Goal: Download file/media

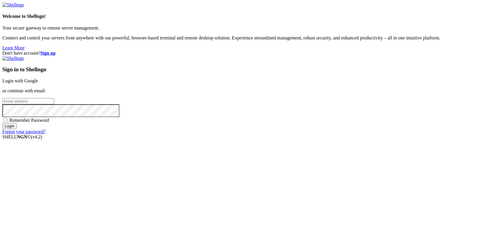
type input "kcs.fa"
click at [313, 79] on div "Sign in to Shellngn Login with Google or continue with email: kcs.fa Remember P…" at bounding box center [250, 95] width 497 height 79
click at [38, 83] on link "Login with Google" at bounding box center [20, 80] width 36 height 5
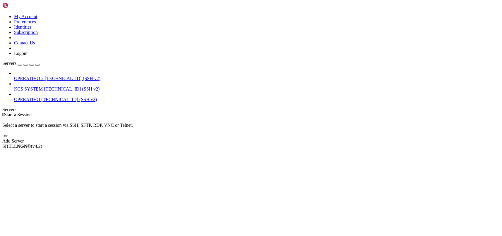
click at [44, 87] on span "[TECHNICAL_ID] (SSH v2)" at bounding box center [72, 89] width 56 height 5
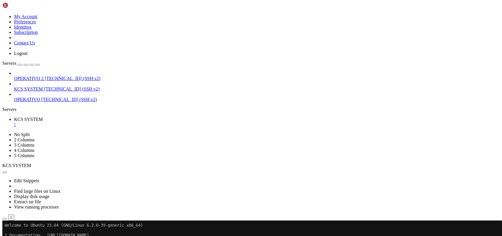
click at [5, 219] on icon "button" at bounding box center [5, 219] width 0 height 0
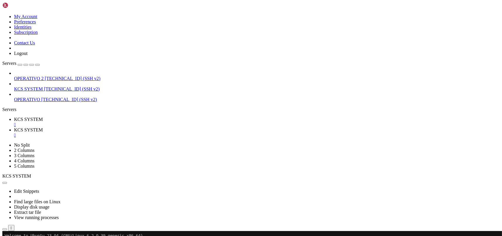
scroll to position [117, 0]
type input "/home/ubuntu/31-app-odoo2"
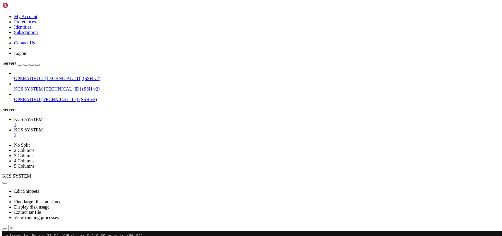
click at [155, 133] on div "" at bounding box center [256, 135] width 485 height 5
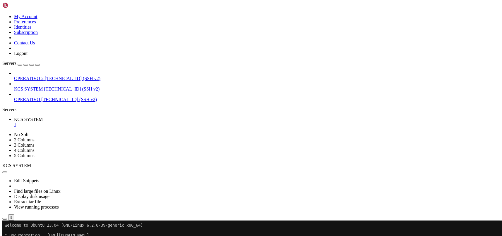
click at [5, 219] on icon "button" at bounding box center [5, 219] width 0 height 0
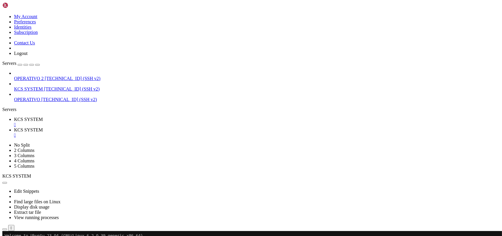
type input "/home/ubuntu/31-app-odoo2"
drag, startPoint x: 476, startPoint y: 89, endPoint x: 477, endPoint y: 80, distance: 8.9
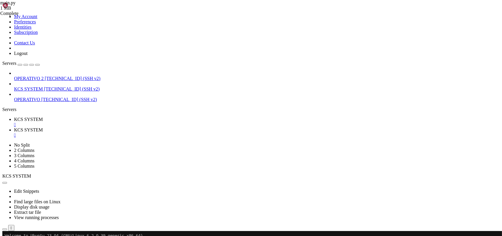
click at [476, 89] on div "main.py 1 MB Complete" at bounding box center [251, 118] width 502 height 236
click at [43, 117] on span "KCS SYSTEM" at bounding box center [28, 119] width 29 height 5
